Goal: Navigation & Orientation: Understand site structure

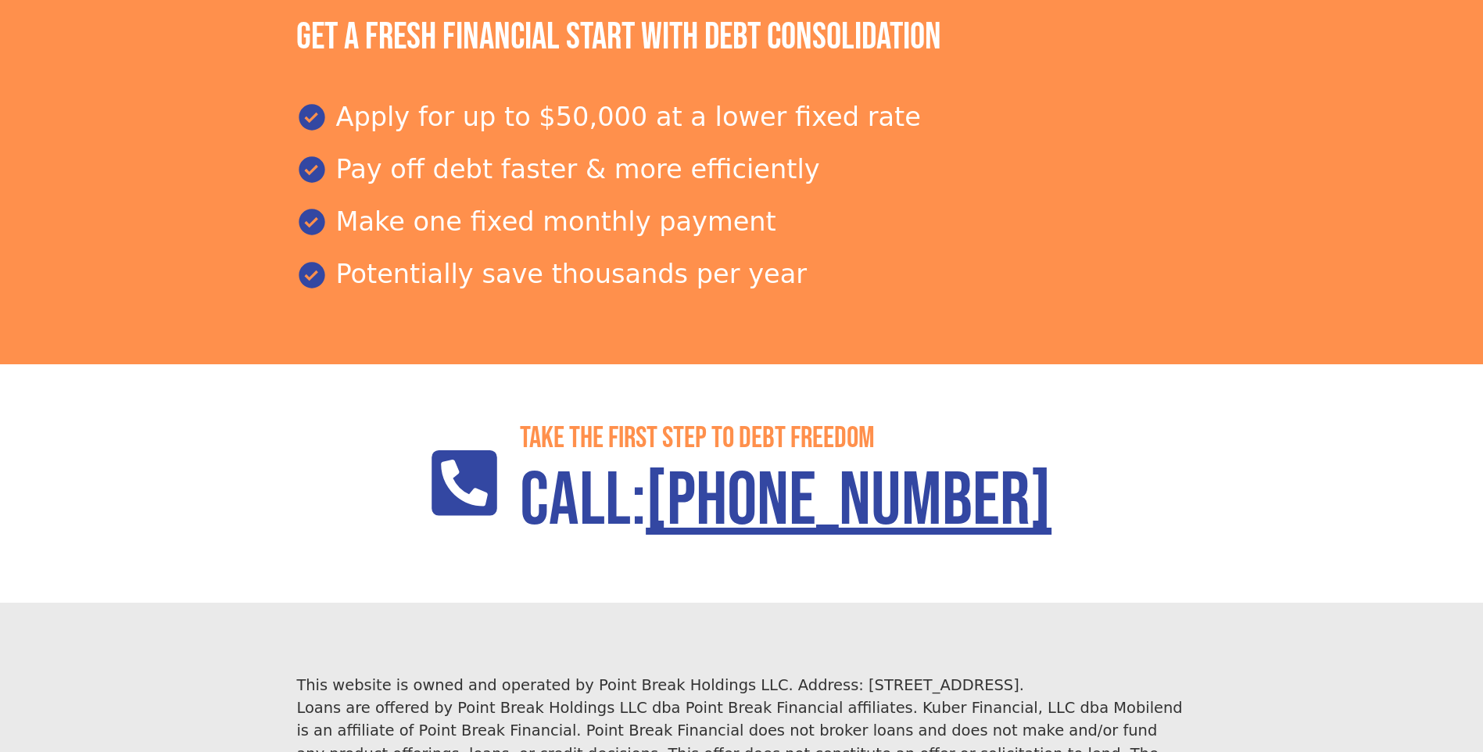
scroll to position [2223, 0]
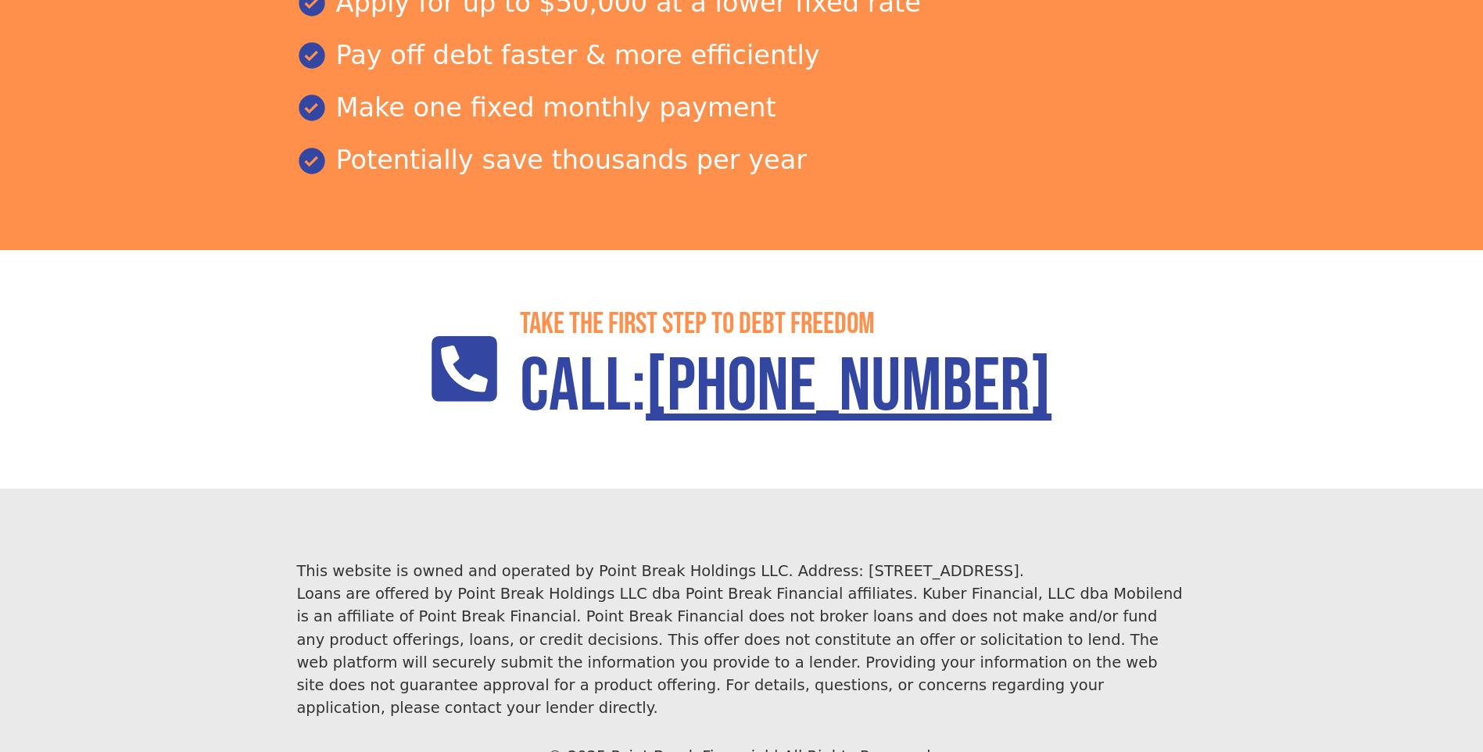
scroll to position [2208, 0]
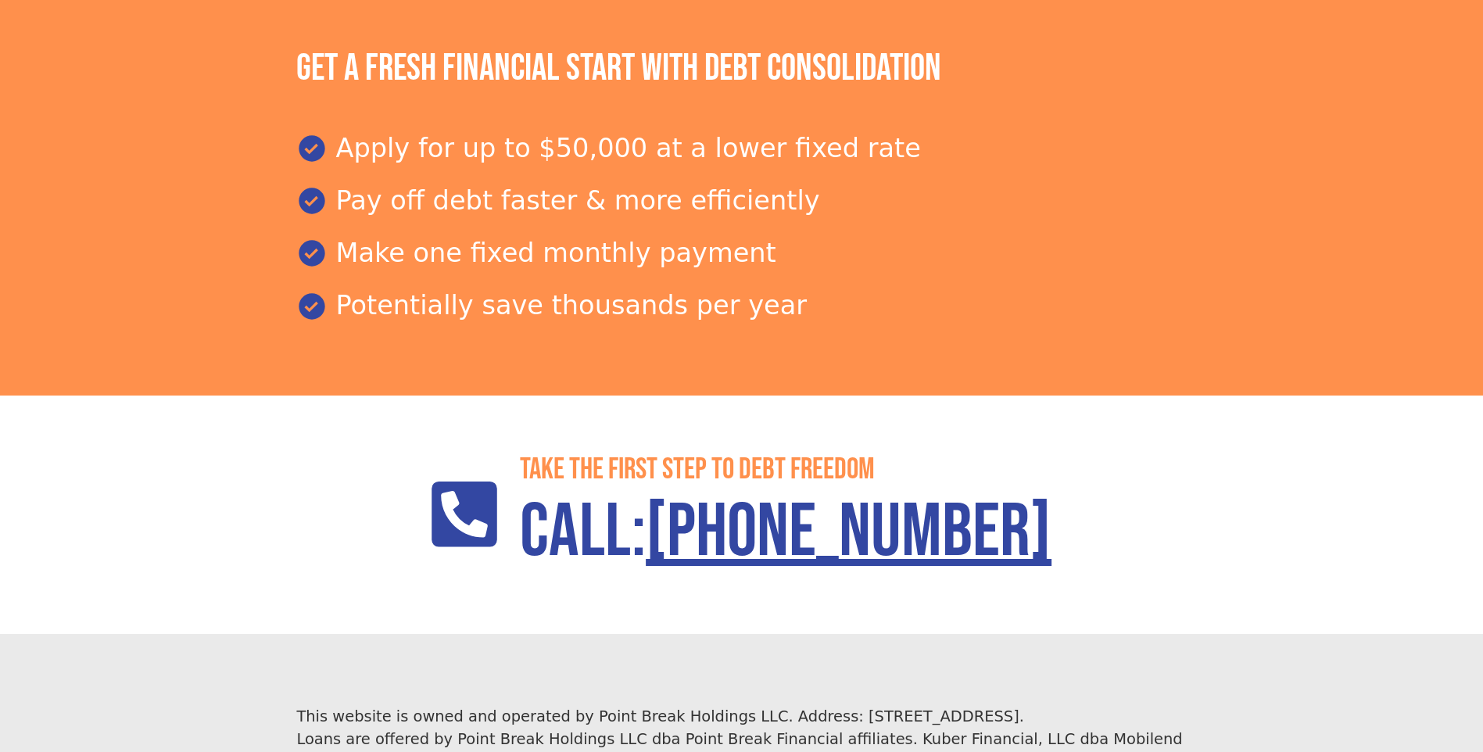
scroll to position [2223, 0]
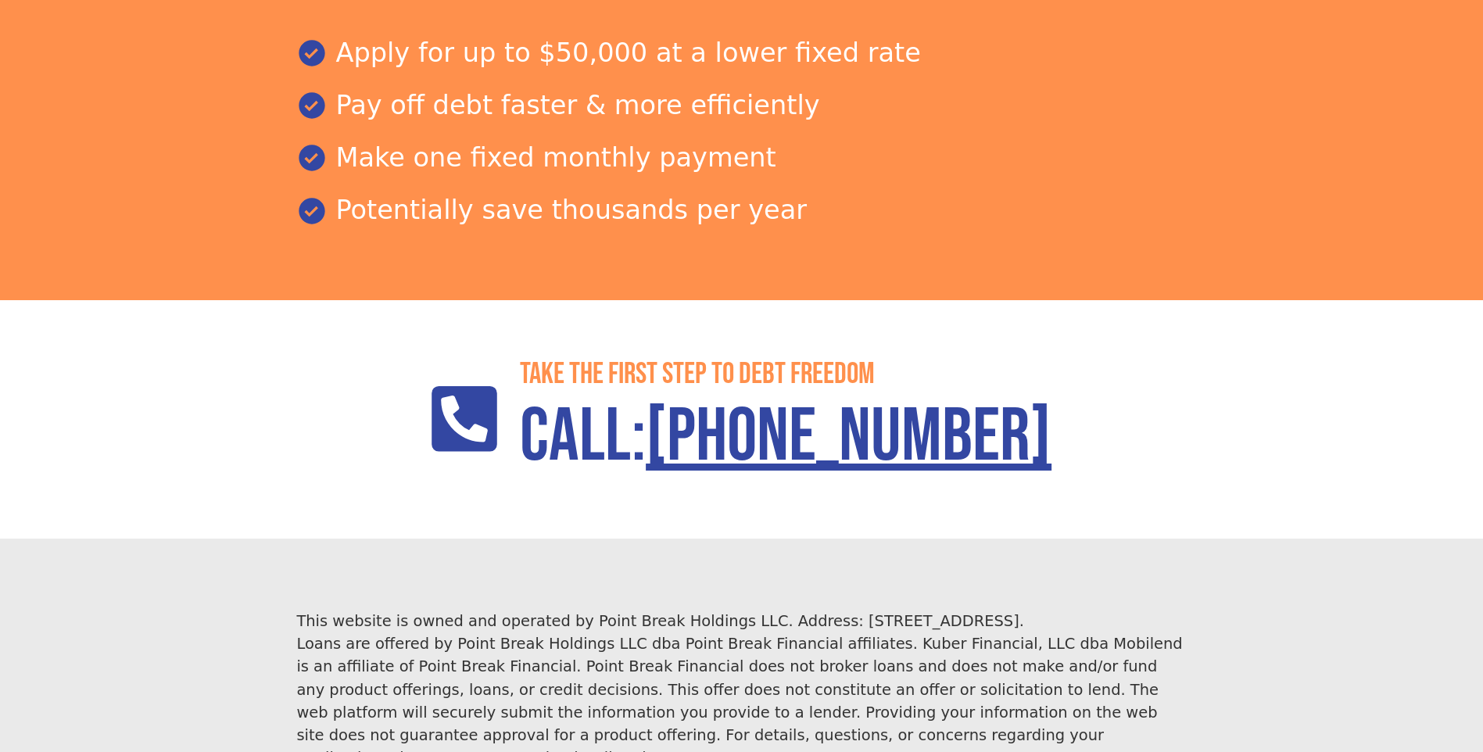
scroll to position [2223, 0]
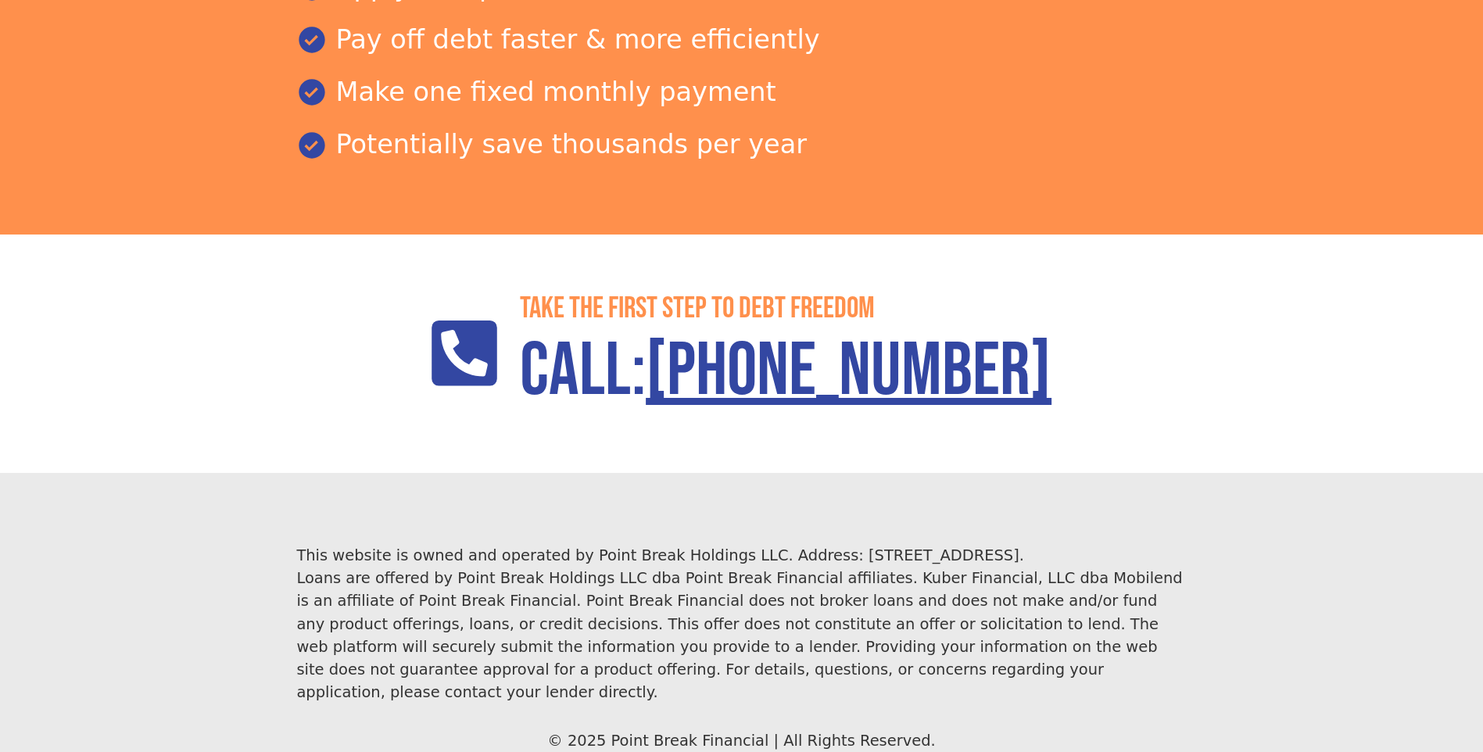
scroll to position [2216, 0]
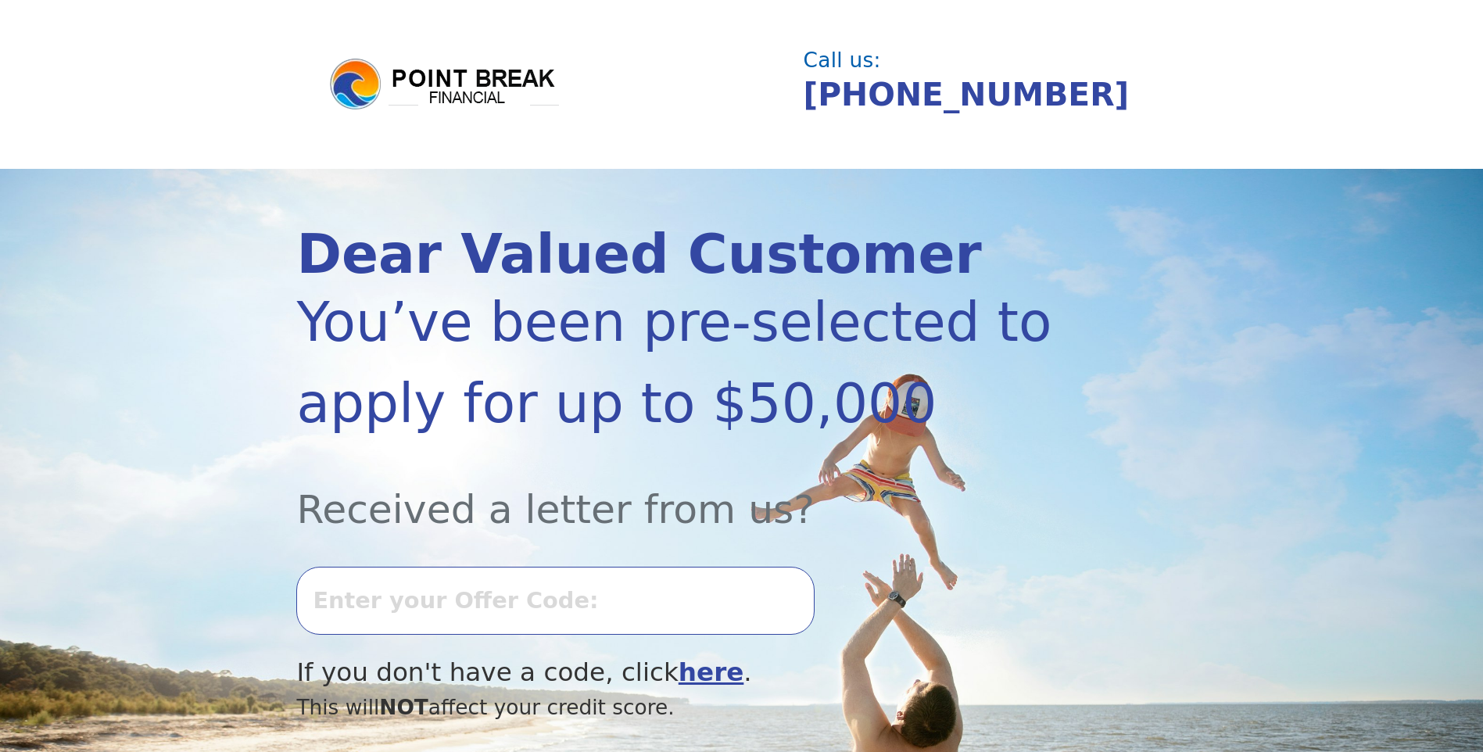
click at [450, 63] on img at bounding box center [445, 84] width 235 height 56
click at [414, 94] on img at bounding box center [445, 84] width 235 height 56
click at [364, 93] on img at bounding box center [445, 84] width 235 height 56
